Goal: Transaction & Acquisition: Book appointment/travel/reservation

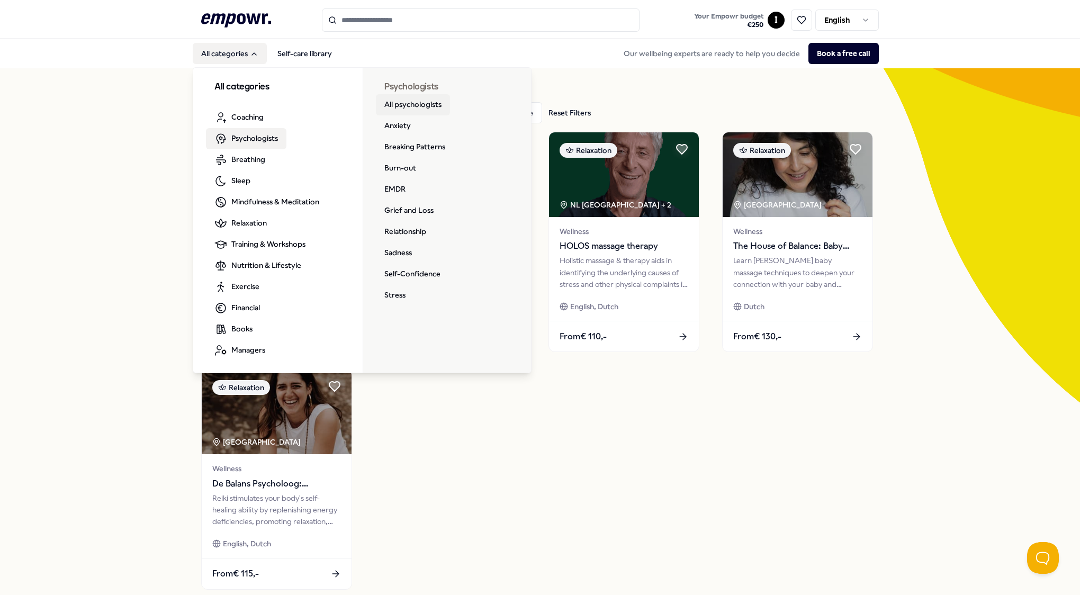
click at [406, 104] on link "All psychologists" at bounding box center [413, 104] width 74 height 21
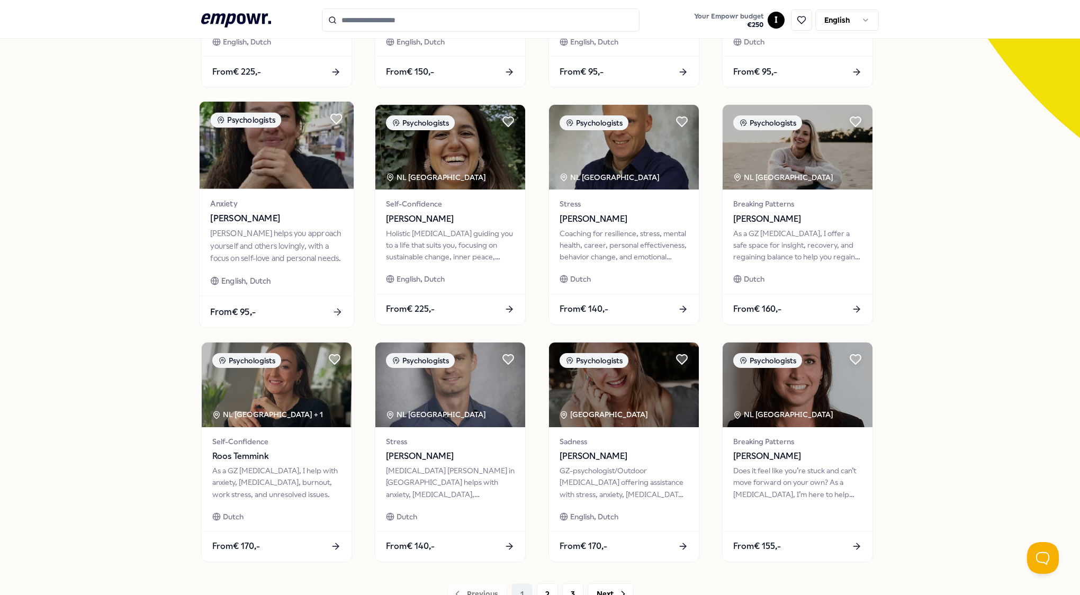
scroll to position [351, 0]
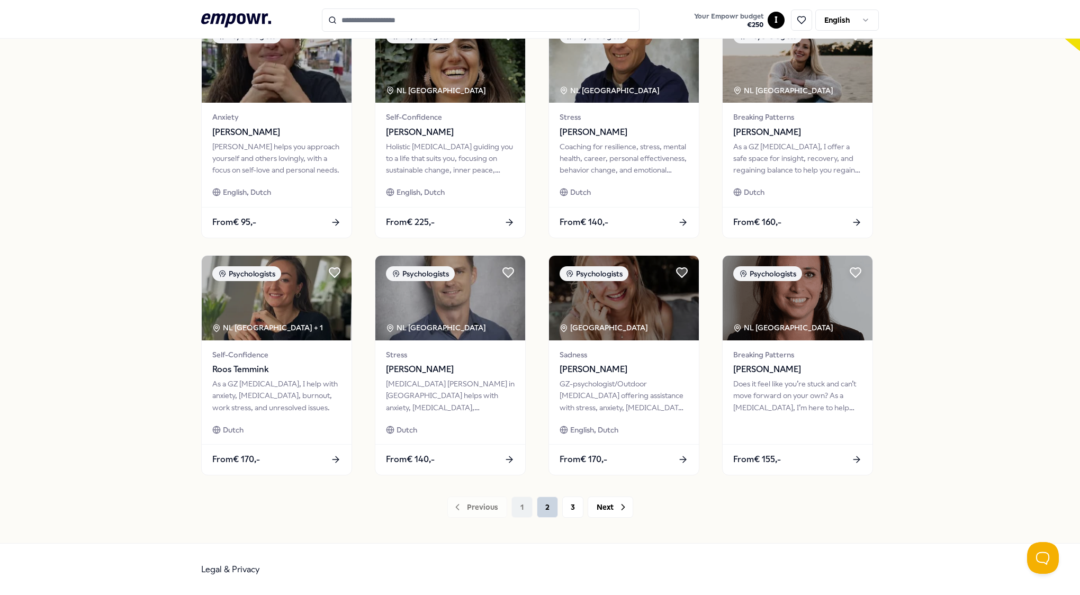
click at [542, 507] on button "2" at bounding box center [547, 506] width 21 height 21
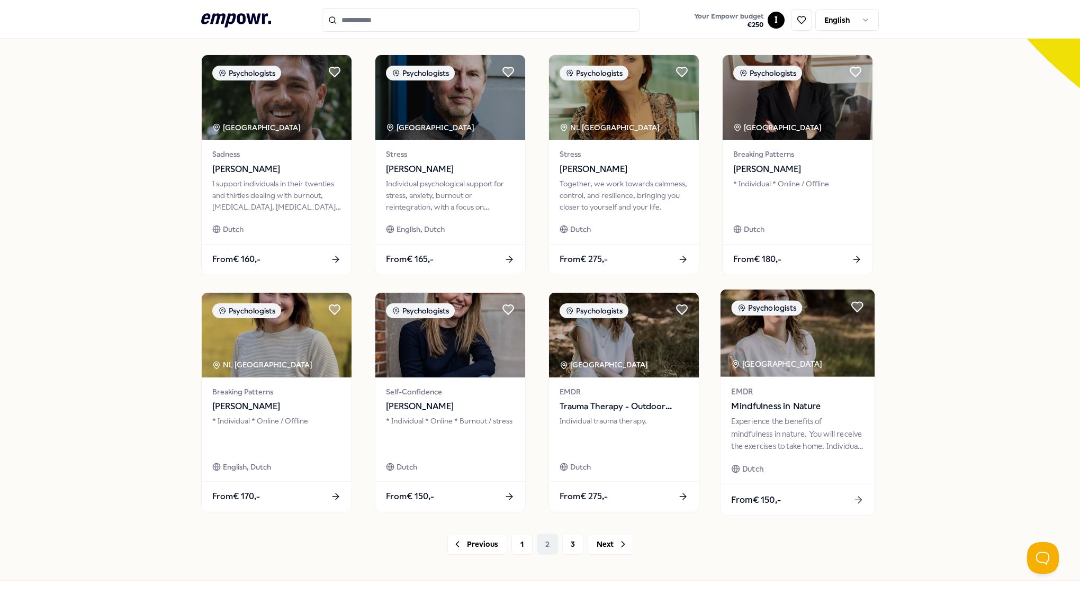
scroll to position [351, 0]
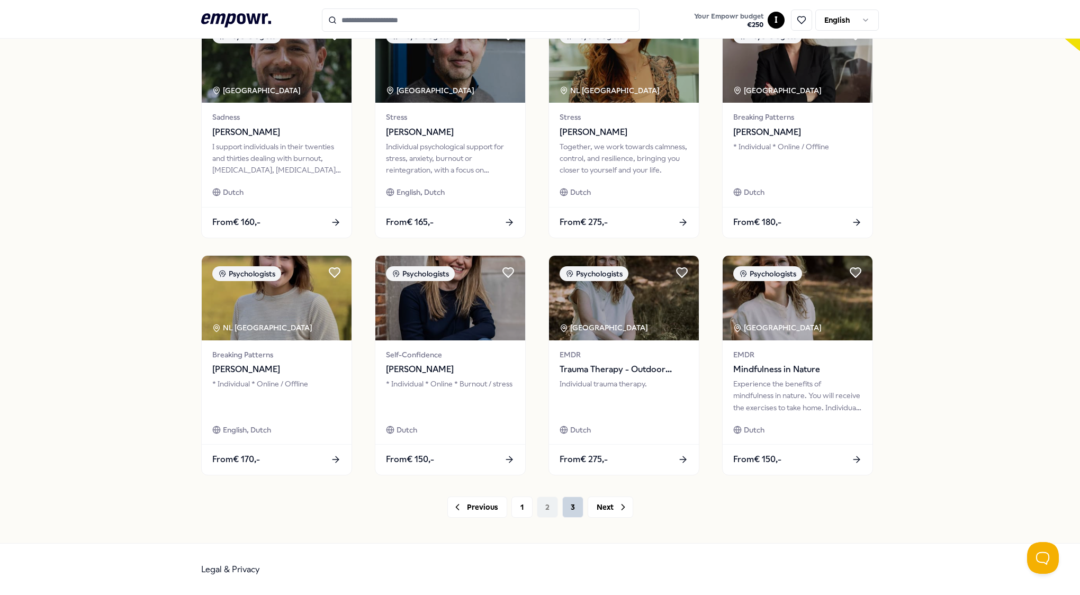
click at [569, 511] on button "3" at bounding box center [572, 506] width 21 height 21
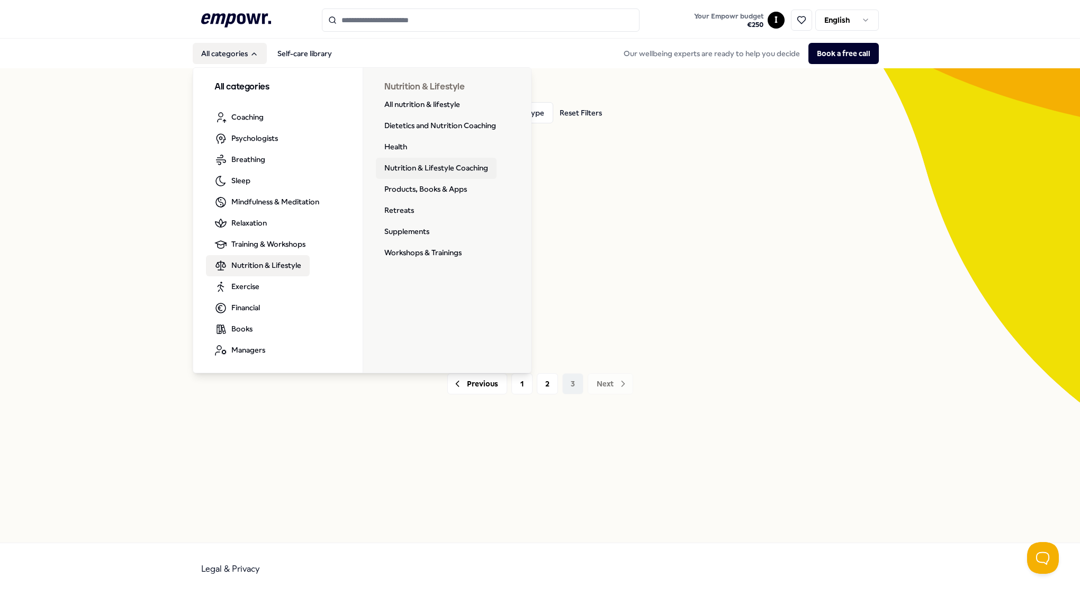
click at [421, 169] on link "Nutrition & Lifestyle Coaching" at bounding box center [436, 168] width 121 height 21
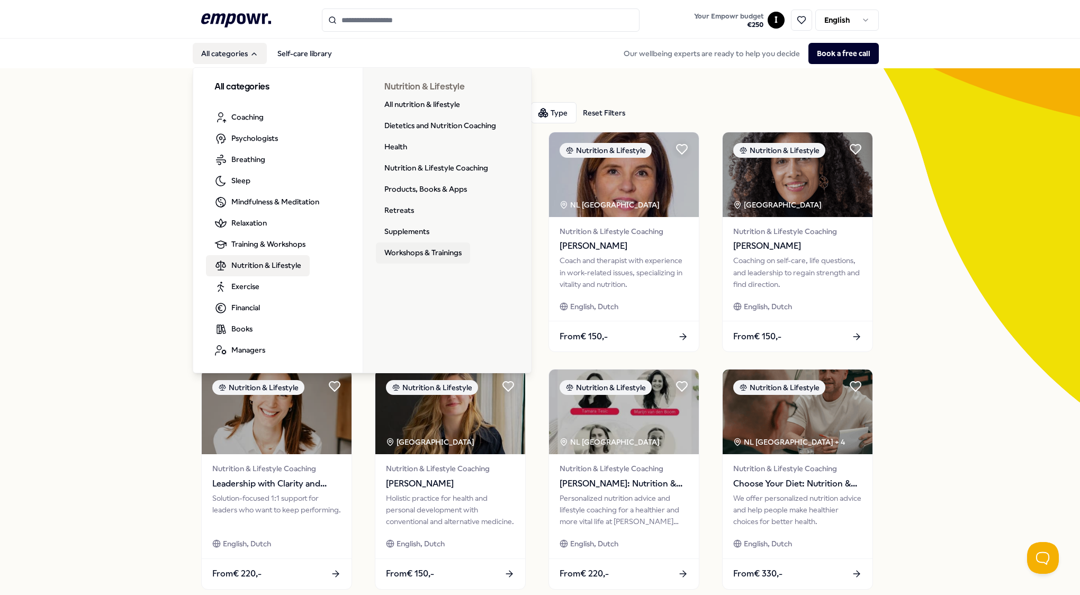
click at [399, 256] on link "Workshops & Trainings" at bounding box center [423, 252] width 94 height 21
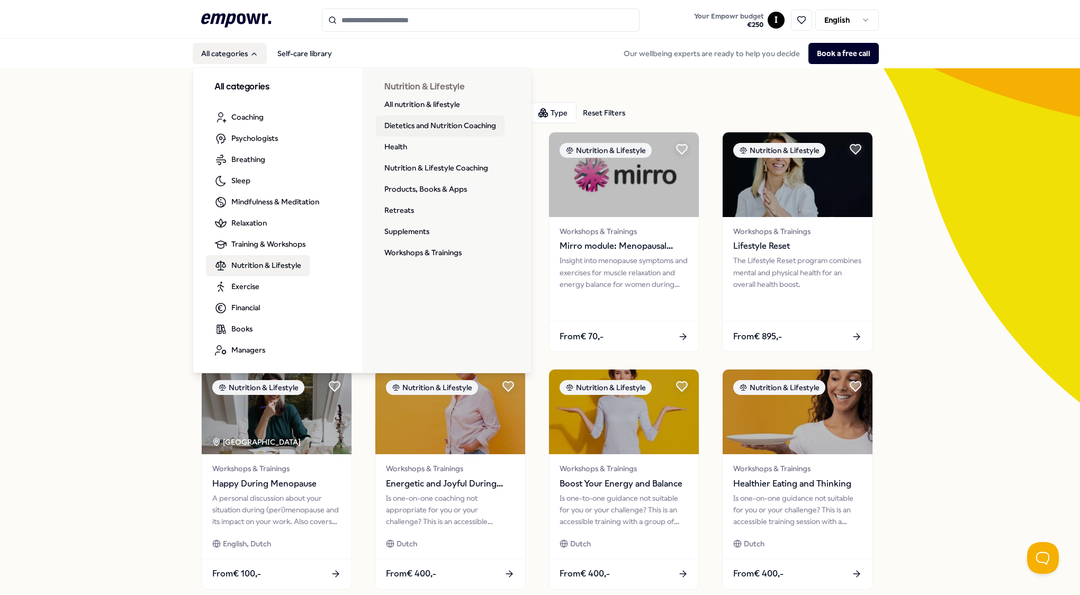
click at [395, 124] on link "Dietetics and Nutrition Coaching" at bounding box center [440, 125] width 129 height 21
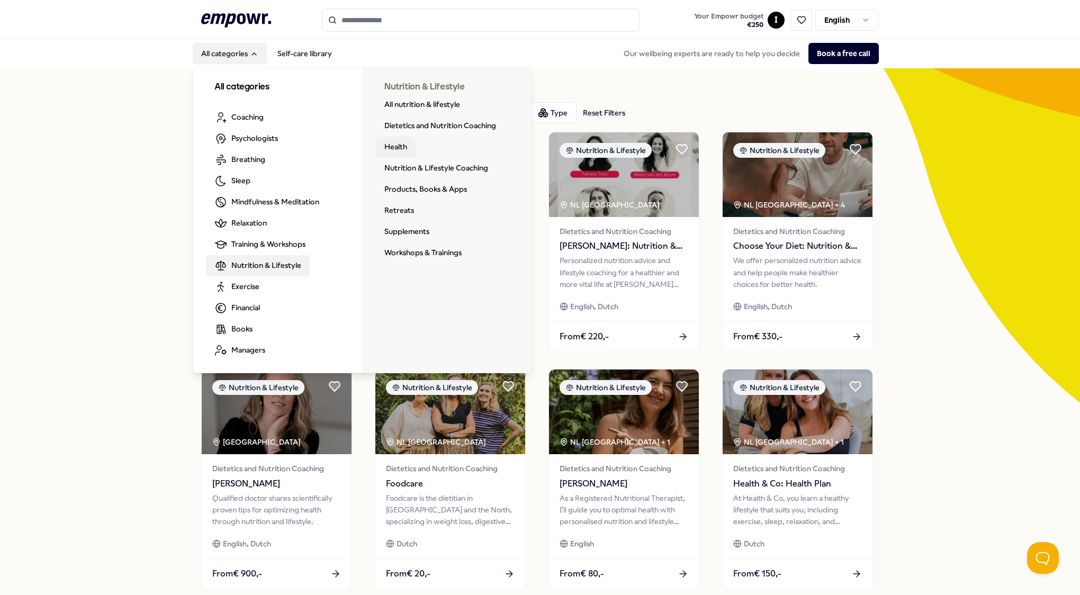
click at [384, 146] on link "Health" at bounding box center [396, 147] width 40 height 21
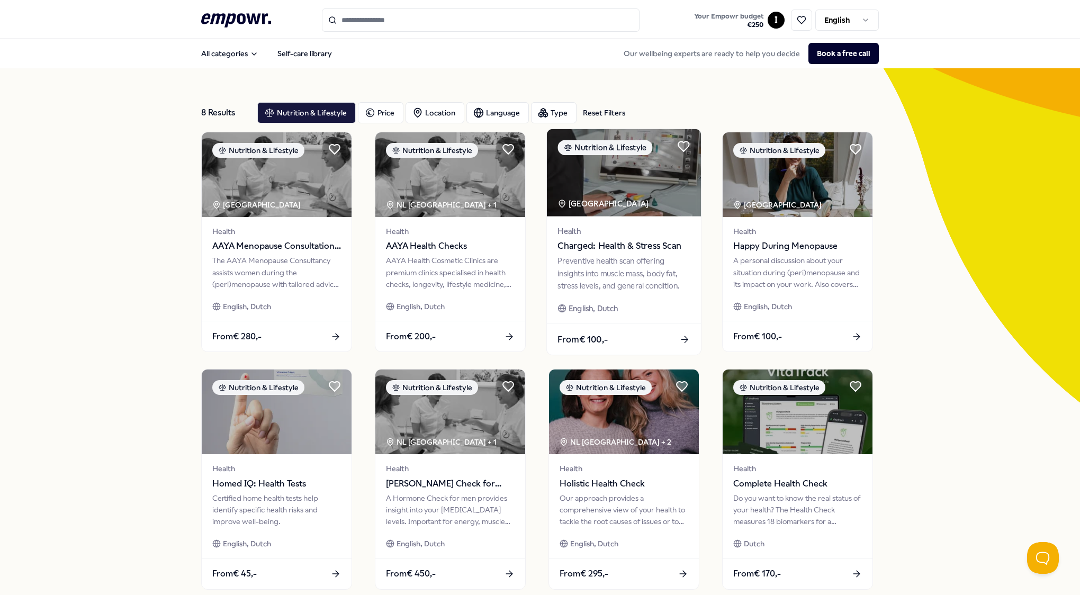
click at [607, 250] on span "Charged: Health & Stress Scan" at bounding box center [623, 246] width 132 height 14
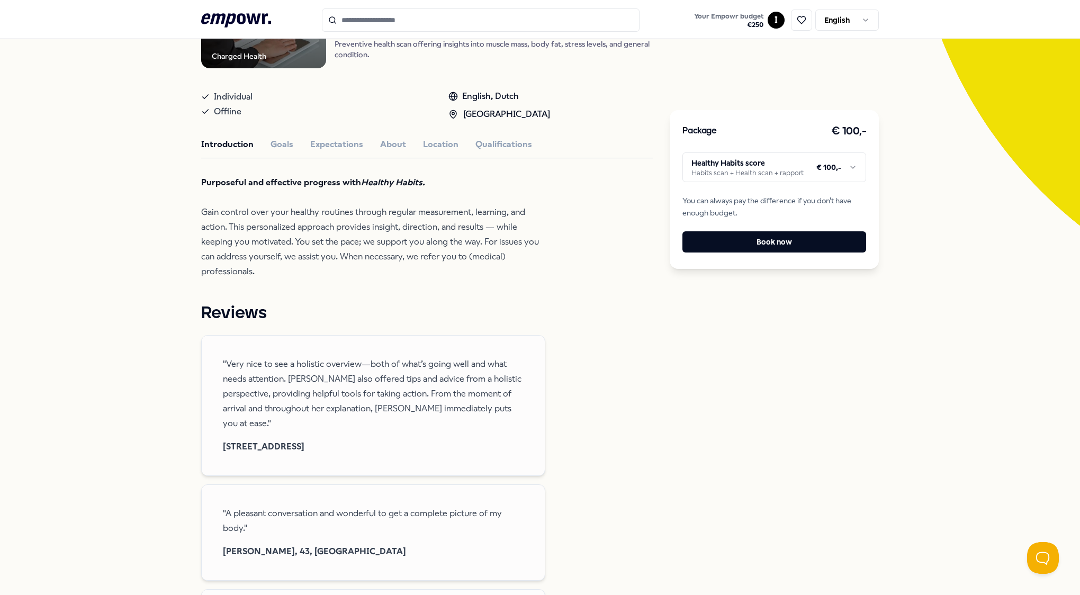
scroll to position [159, 0]
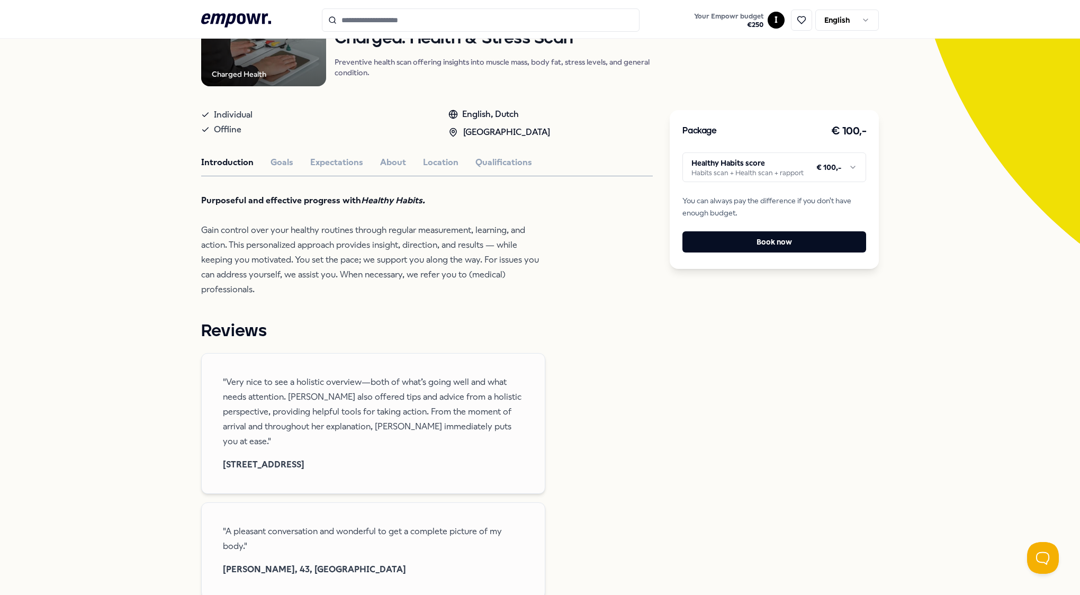
click at [809, 167] on html ".empowr-logo_svg__cls-1{fill:#03032f} Your Empowr budget € 250 I English All ca…" at bounding box center [540, 297] width 1080 height 595
click at [580, 239] on html ".empowr-logo_svg__cls-1{fill:#03032f} Your Empowr budget € 250 I English All ca…" at bounding box center [540, 297] width 1080 height 595
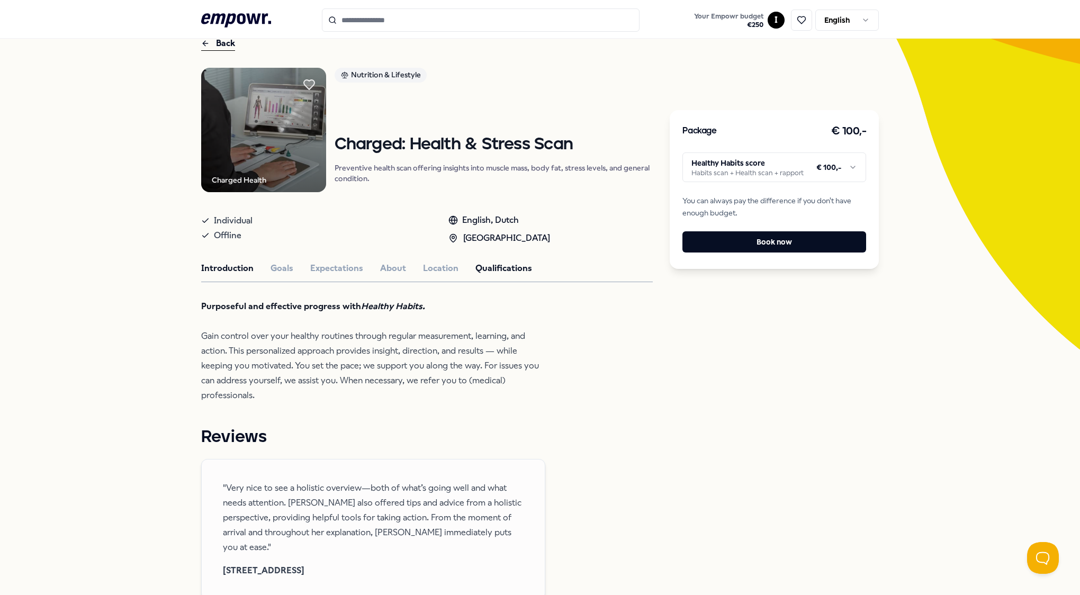
click at [481, 273] on button "Qualifications" at bounding box center [503, 268] width 57 height 14
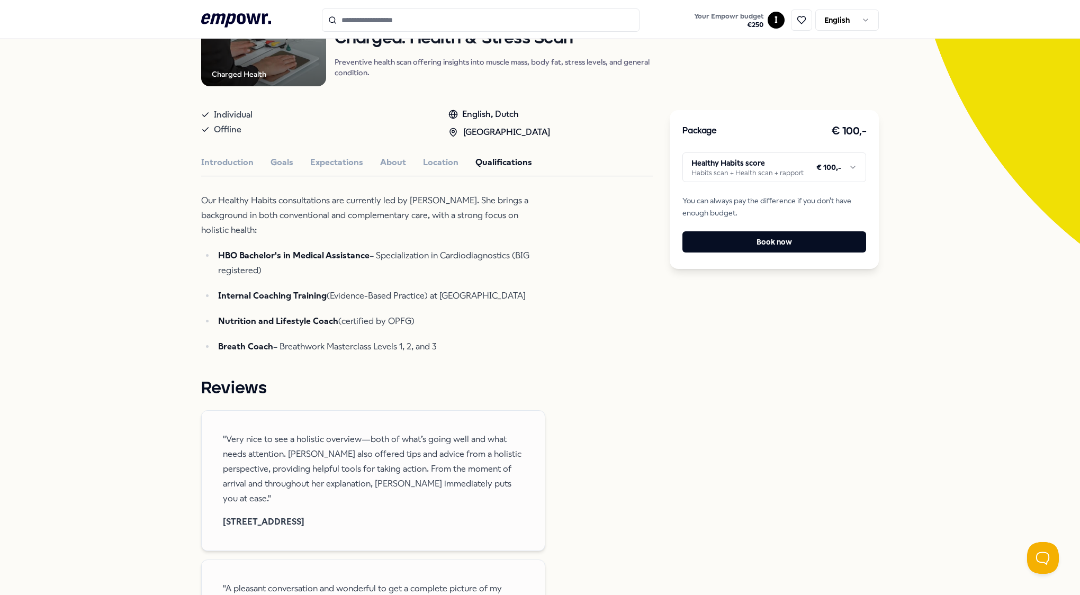
scroll to position [0, 0]
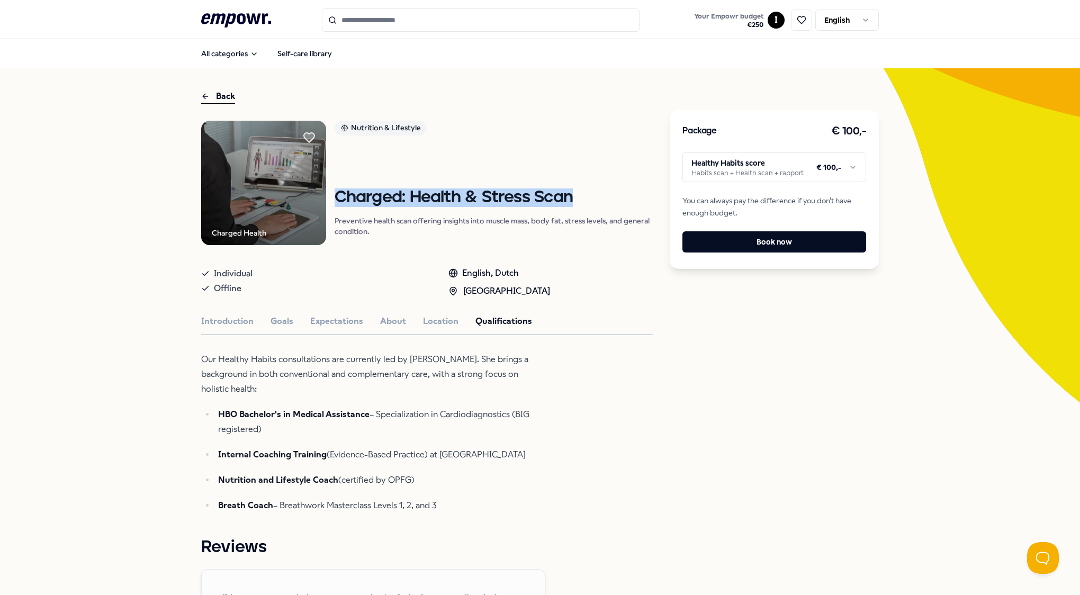
drag, startPoint x: 330, startPoint y: 196, endPoint x: 574, endPoint y: 197, distance: 244.0
click at [574, 197] on h1 "Charged: Health & Stress Scan" at bounding box center [493, 197] width 319 height 19
copy h1 "Charged: Health & Stress Scan"
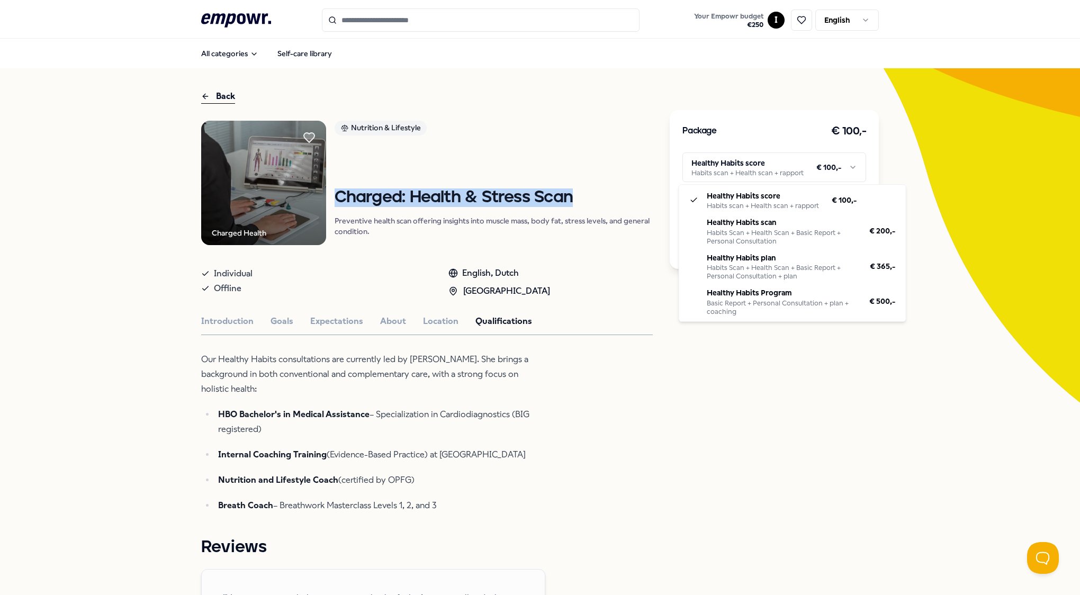
click at [802, 170] on html ".empowr-logo_svg__cls-1{fill:#03032f} Your Empowr budget € 250 I English All ca…" at bounding box center [540, 297] width 1080 height 595
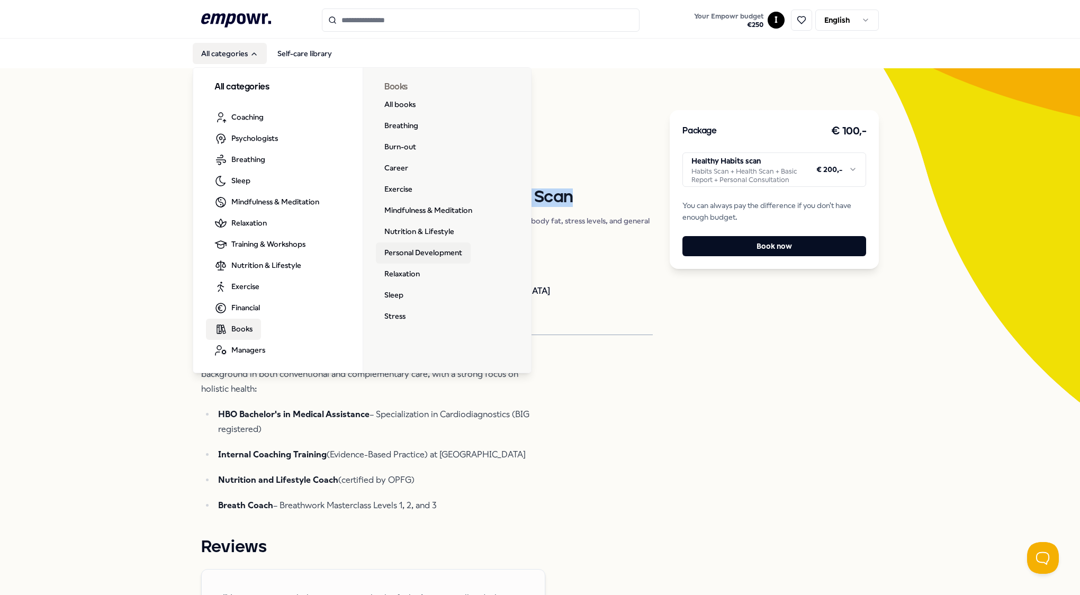
click at [402, 251] on link "Personal Development" at bounding box center [423, 252] width 95 height 21
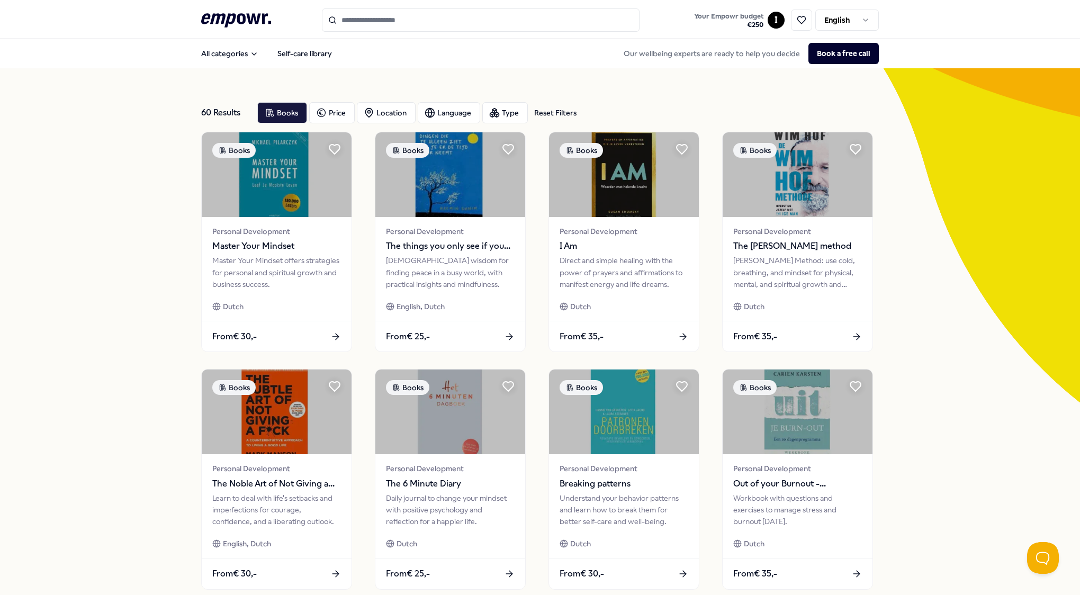
click at [369, 17] on input "Search for products, categories or subcategories" at bounding box center [481, 19] width 318 height 23
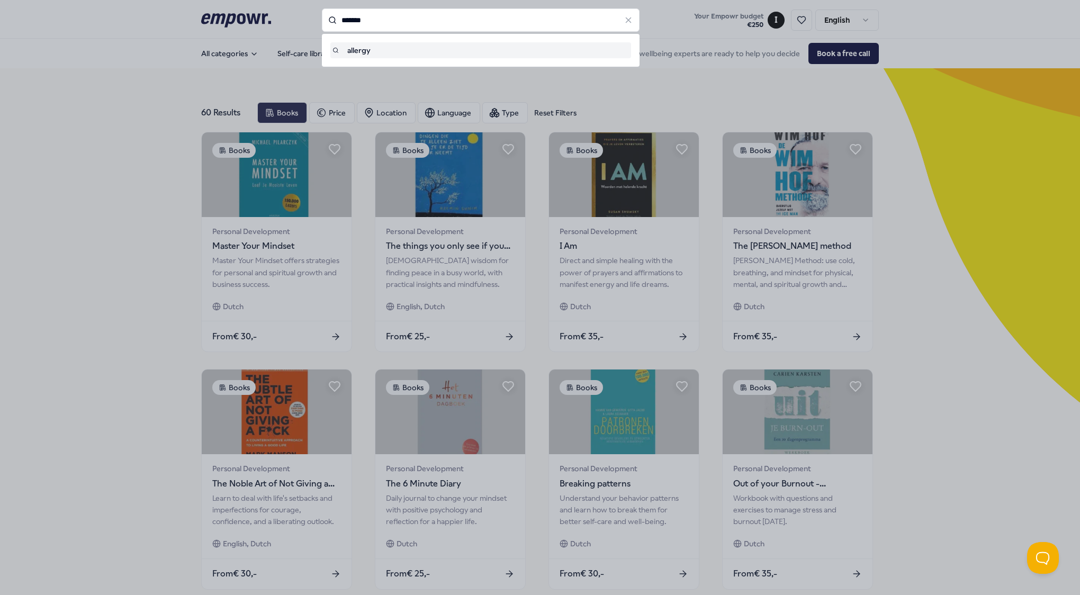
type input "*******"
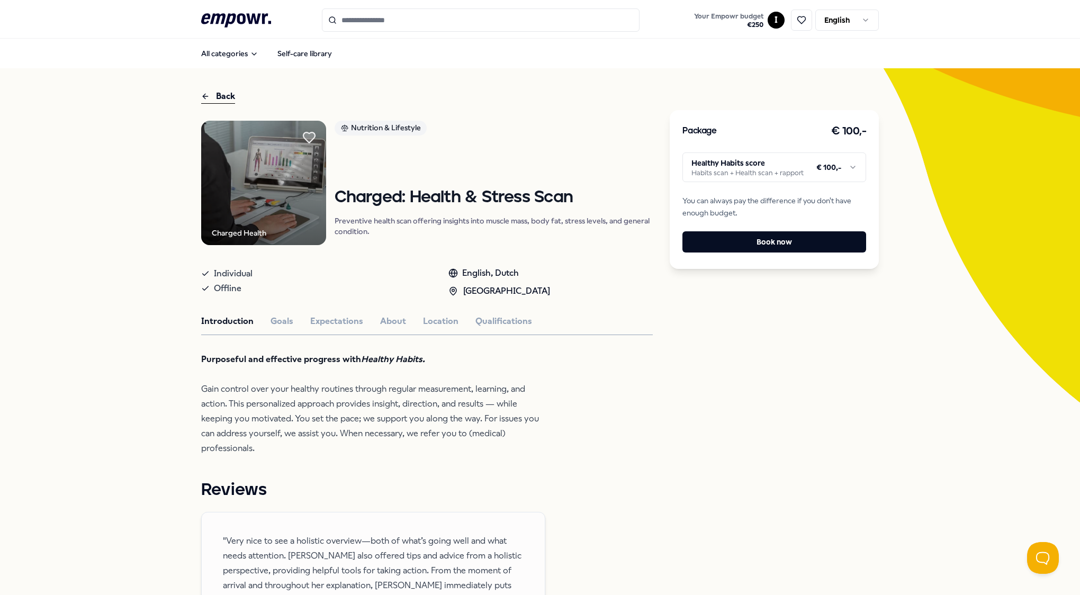
click at [307, 136] on icon at bounding box center [309, 137] width 12 height 11
click at [836, 171] on html ".empowr-logo_svg__cls-1{fill:#03032f} Your Empowr budget € 250 I Saved! View yo…" at bounding box center [540, 297] width 1080 height 595
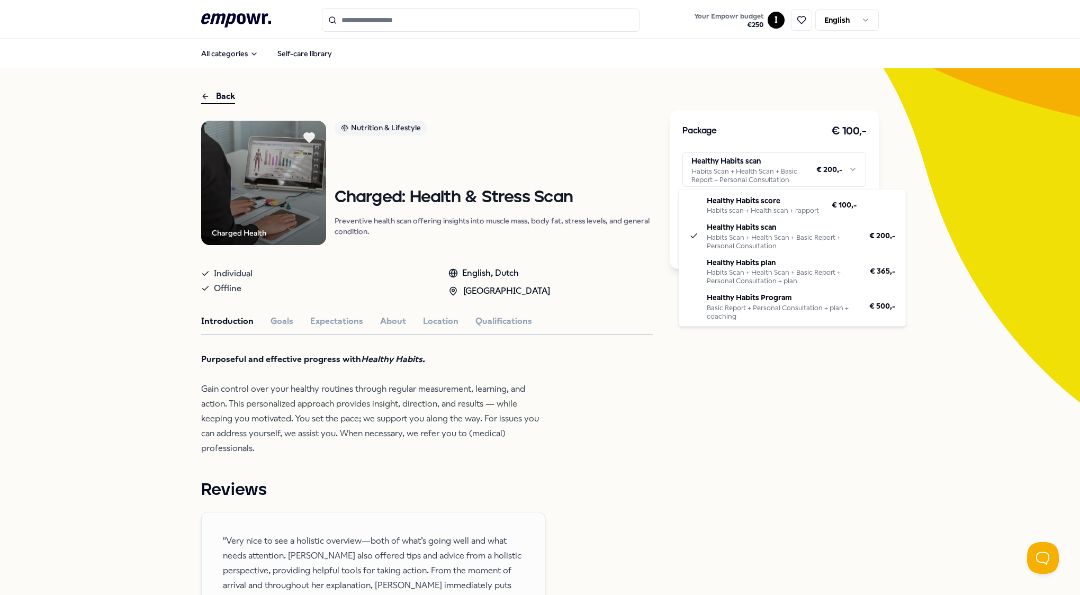
click at [783, 182] on html ".empowr-logo_svg__cls-1{fill:#03032f} Your Empowr budget € 250 I English All ca…" at bounding box center [540, 297] width 1080 height 595
click at [749, 360] on html ".empowr-logo_svg__cls-1{fill:#03032f} Your Empowr budget € 250 I English All ca…" at bounding box center [540, 297] width 1080 height 595
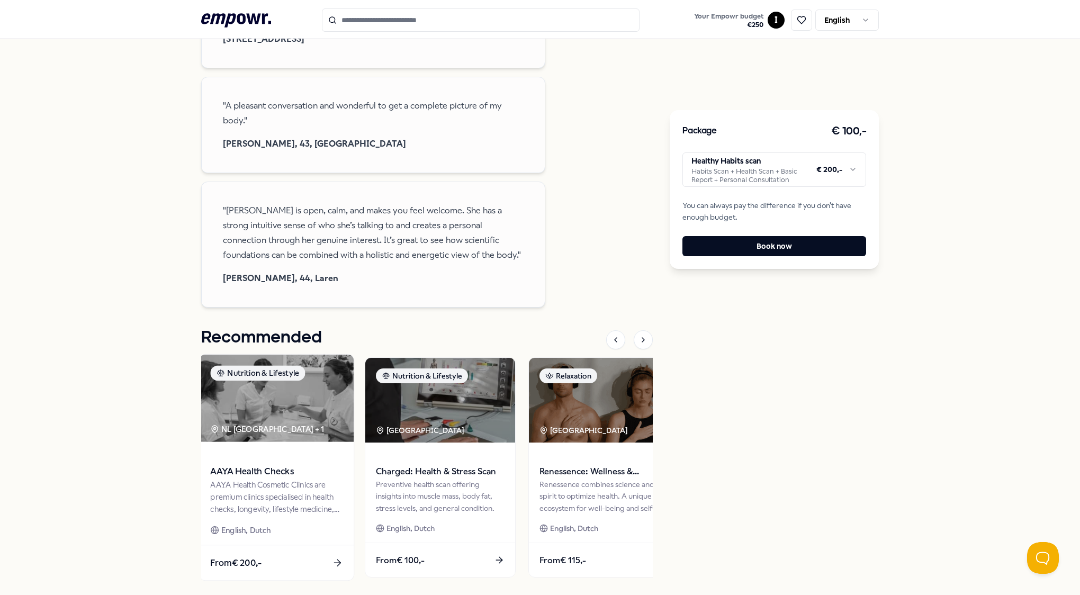
scroll to position [649, 0]
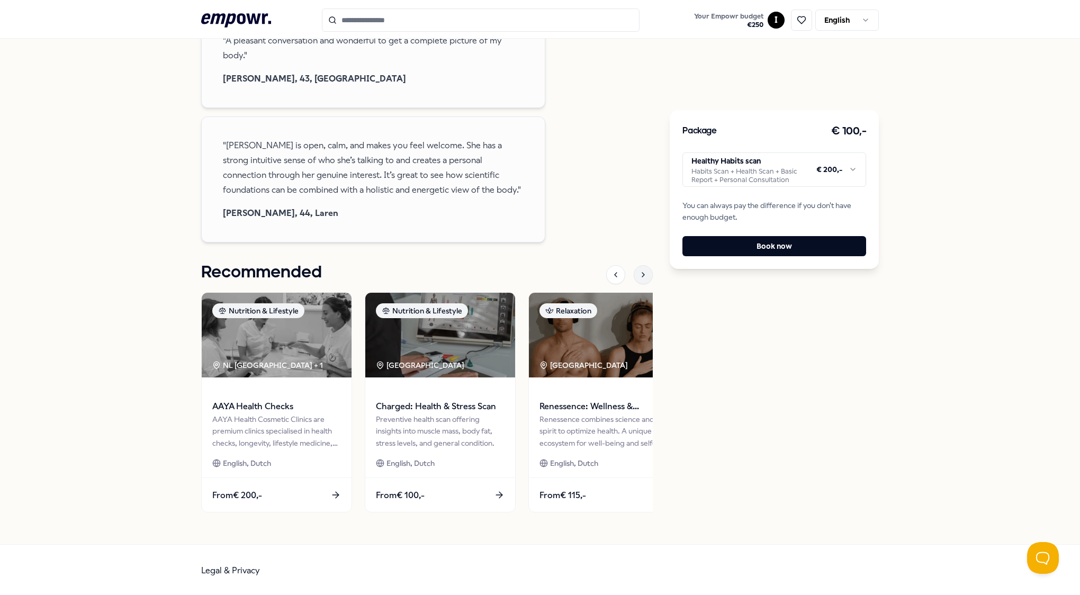
click at [639, 276] on icon at bounding box center [643, 274] width 8 height 8
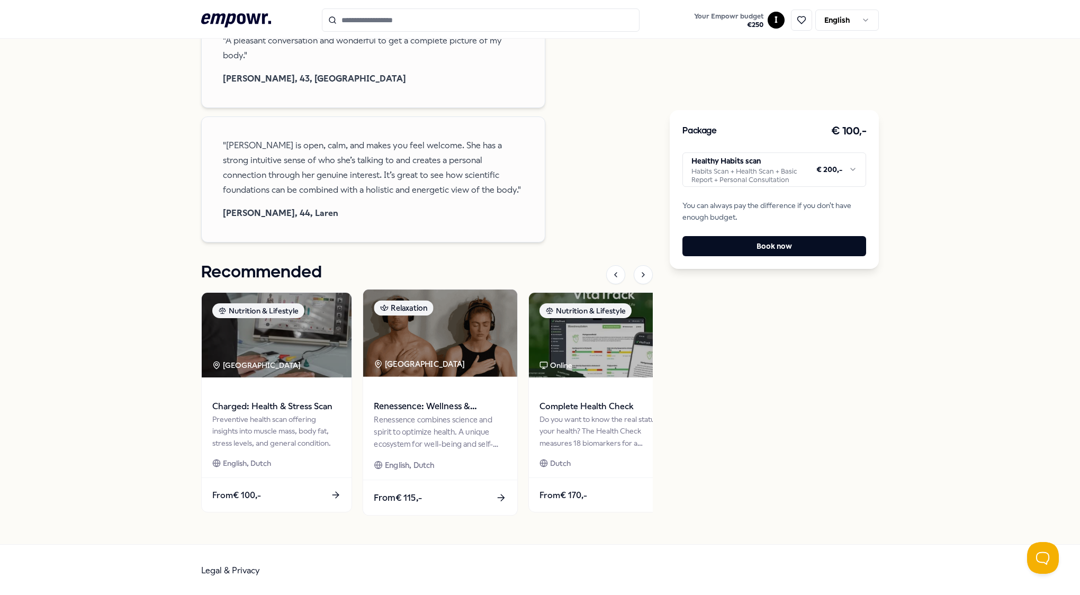
click at [438, 406] on span "Renessence: Wellness & Mindfulness" at bounding box center [440, 407] width 132 height 14
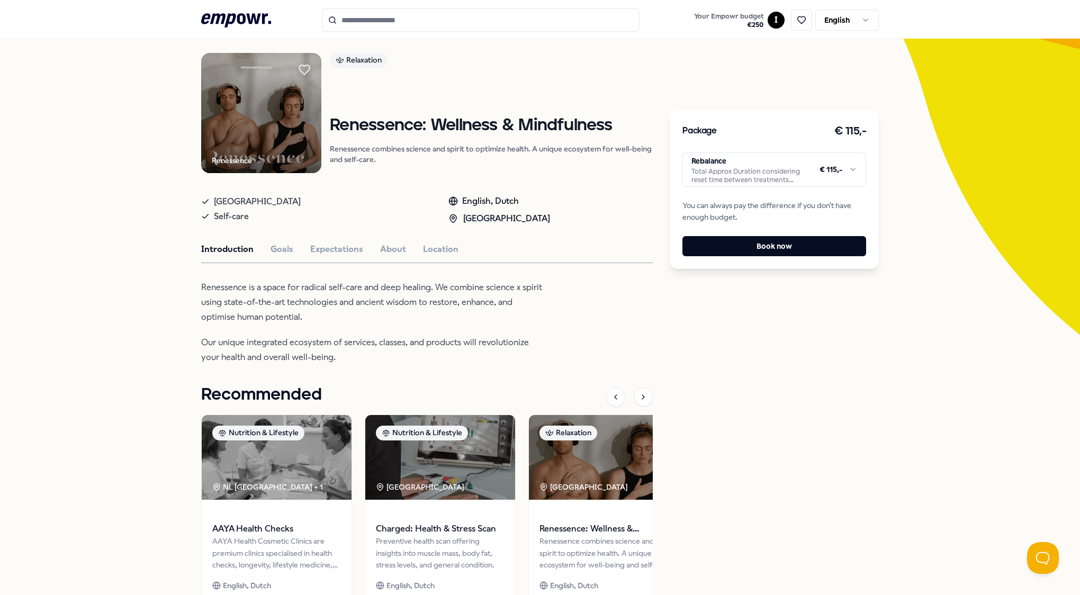
click at [794, 179] on html ".empowr-logo_svg__cls-1{fill:#03032f} Your Empowr budget € 250 I English All ca…" at bounding box center [540, 297] width 1080 height 595
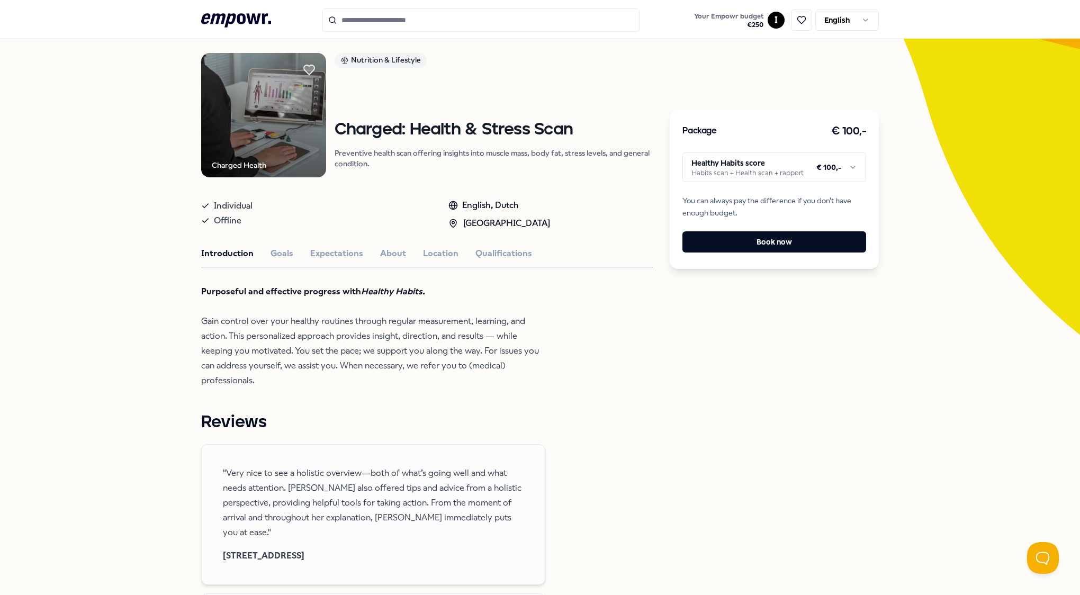
click at [823, 171] on html ".empowr-logo_svg__cls-1{fill:#03032f} Your Empowr budget € 250 I English All ca…" at bounding box center [540, 297] width 1080 height 595
click at [790, 247] on button "Book now" at bounding box center [774, 246] width 184 height 20
